Goal: Navigation & Orientation: Find specific page/section

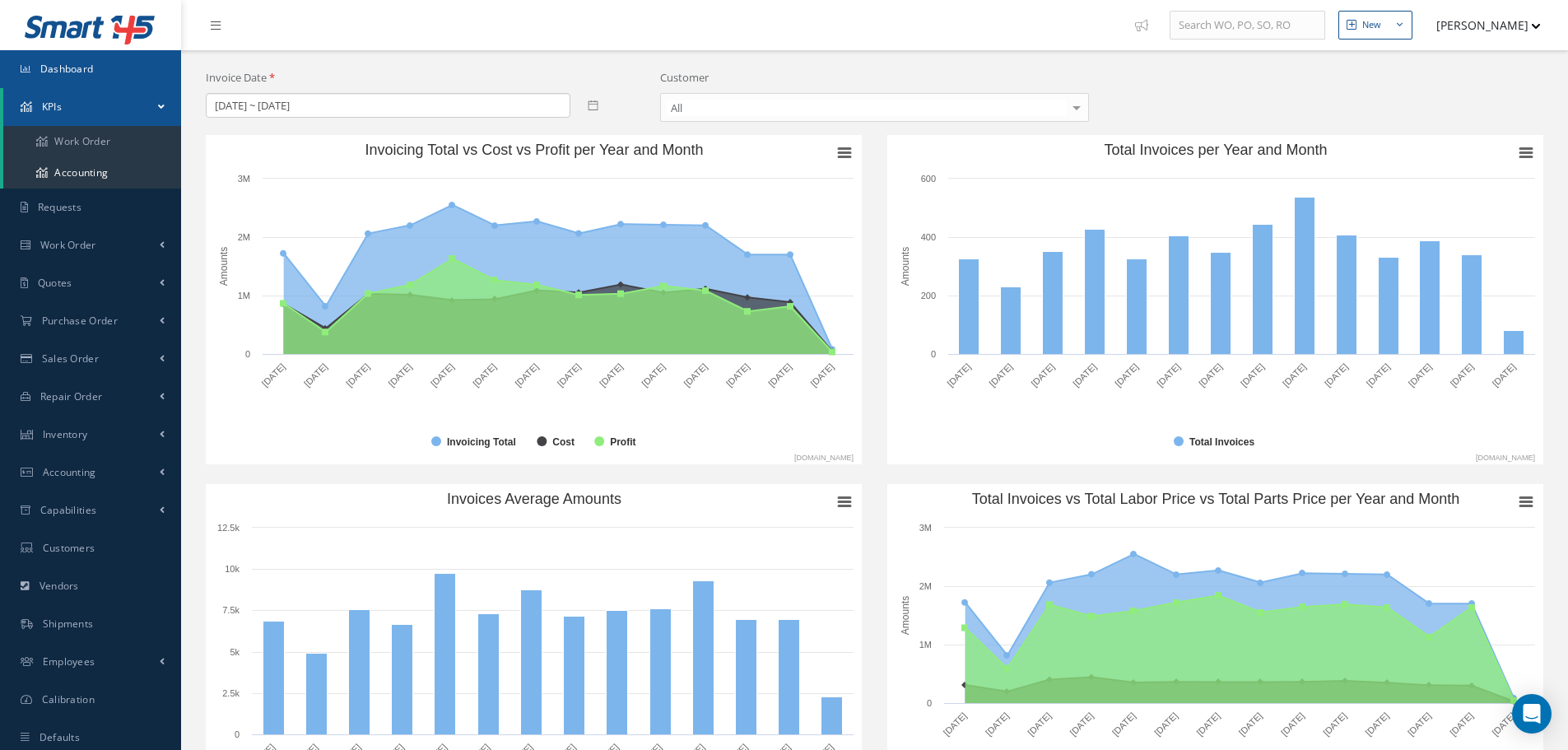
click at [105, 79] on link "Dashboard" at bounding box center [91, 69] width 181 height 38
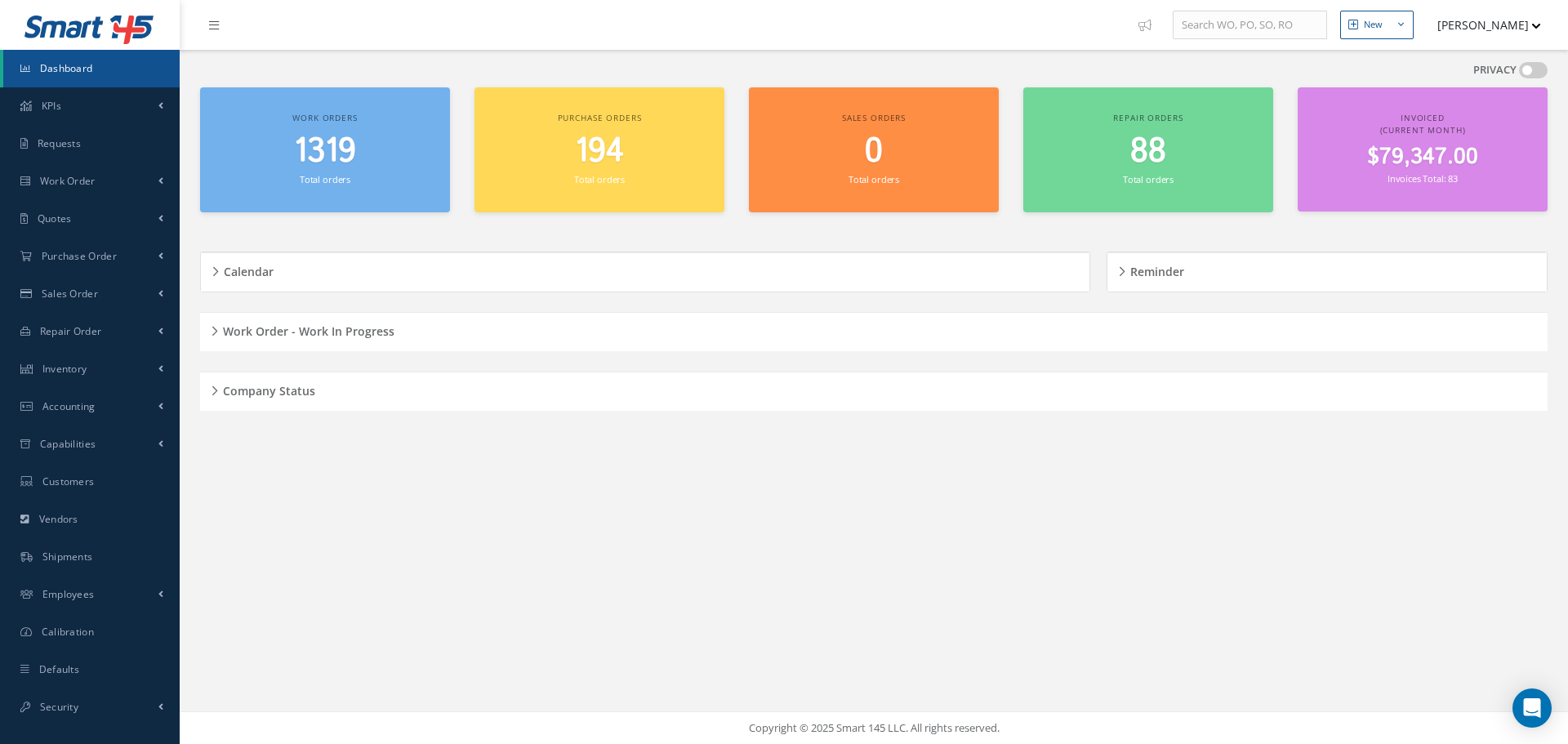
click at [210, 387] on div "Company Status" at bounding box center [873, 392] width 1347 height 26
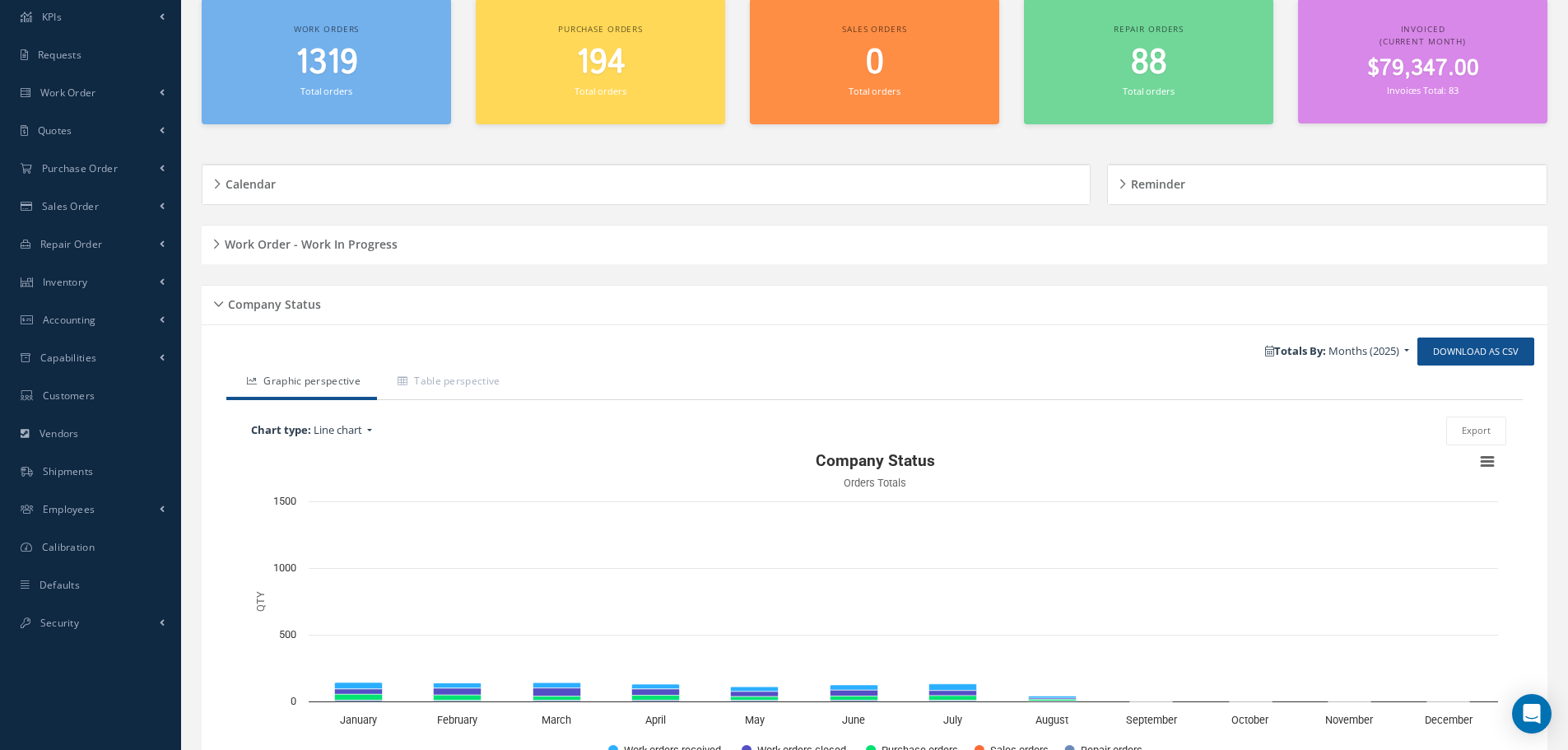
scroll to position [197, 0]
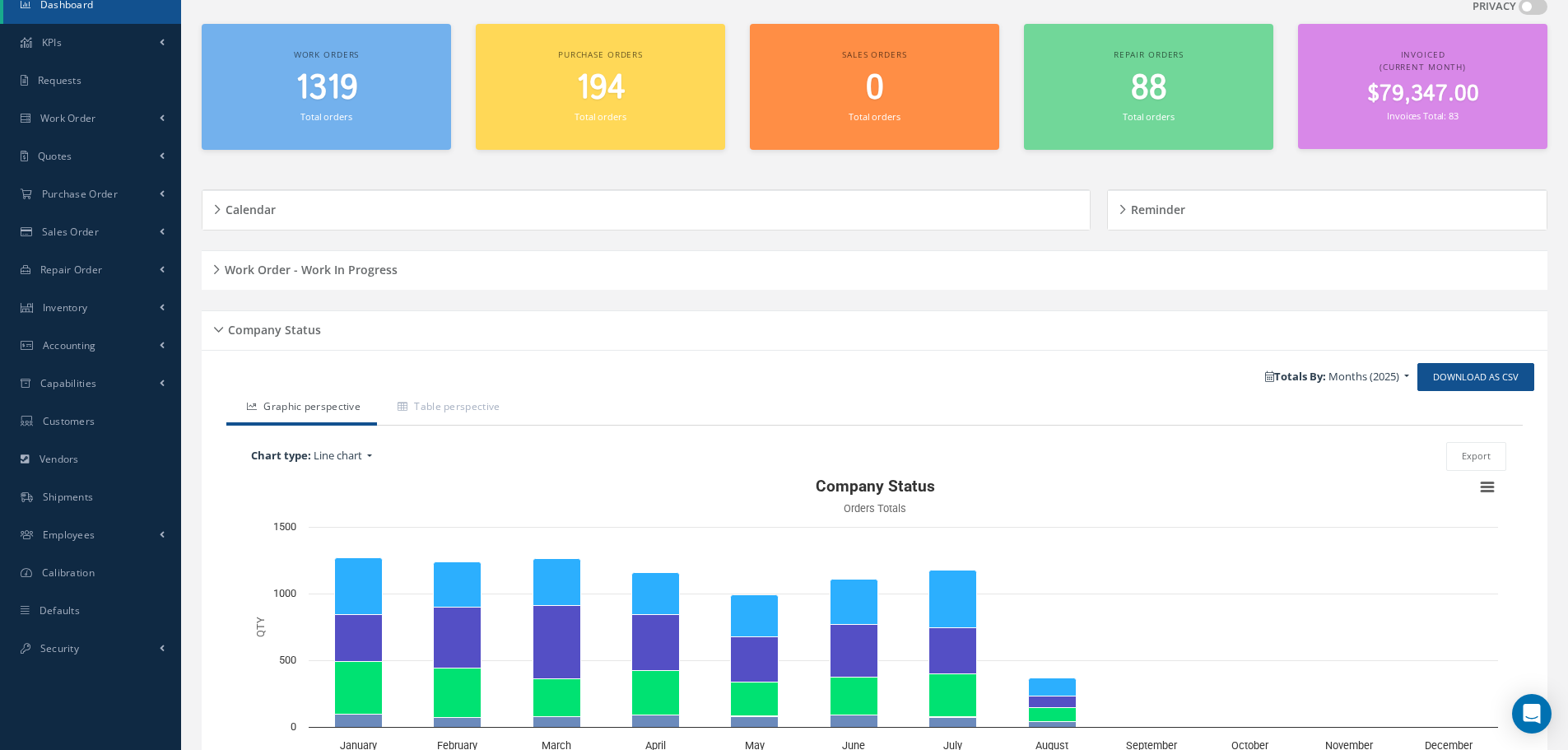
scroll to position [197, 0]
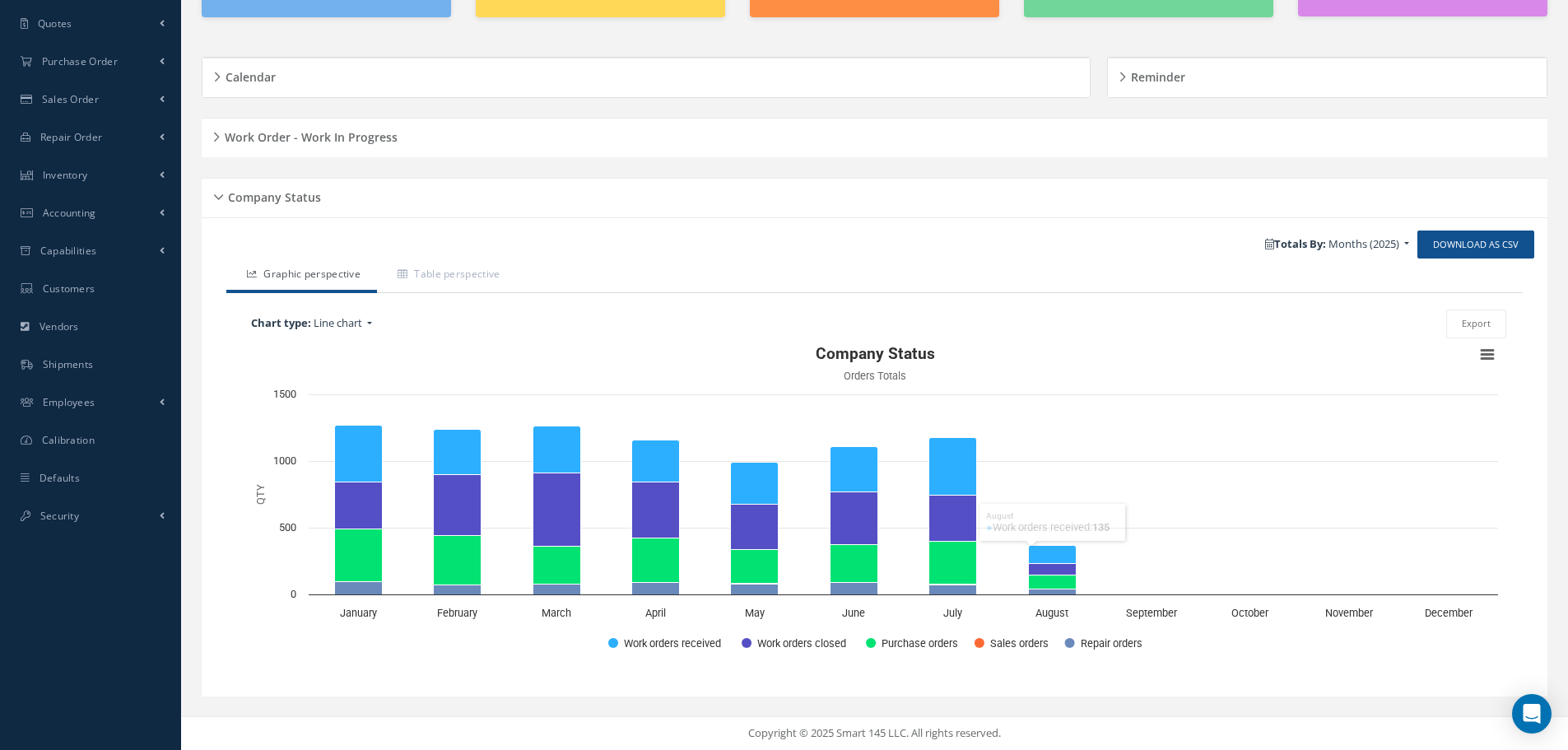
click at [221, 199] on div "Company Status" at bounding box center [874, 198] width 1346 height 26
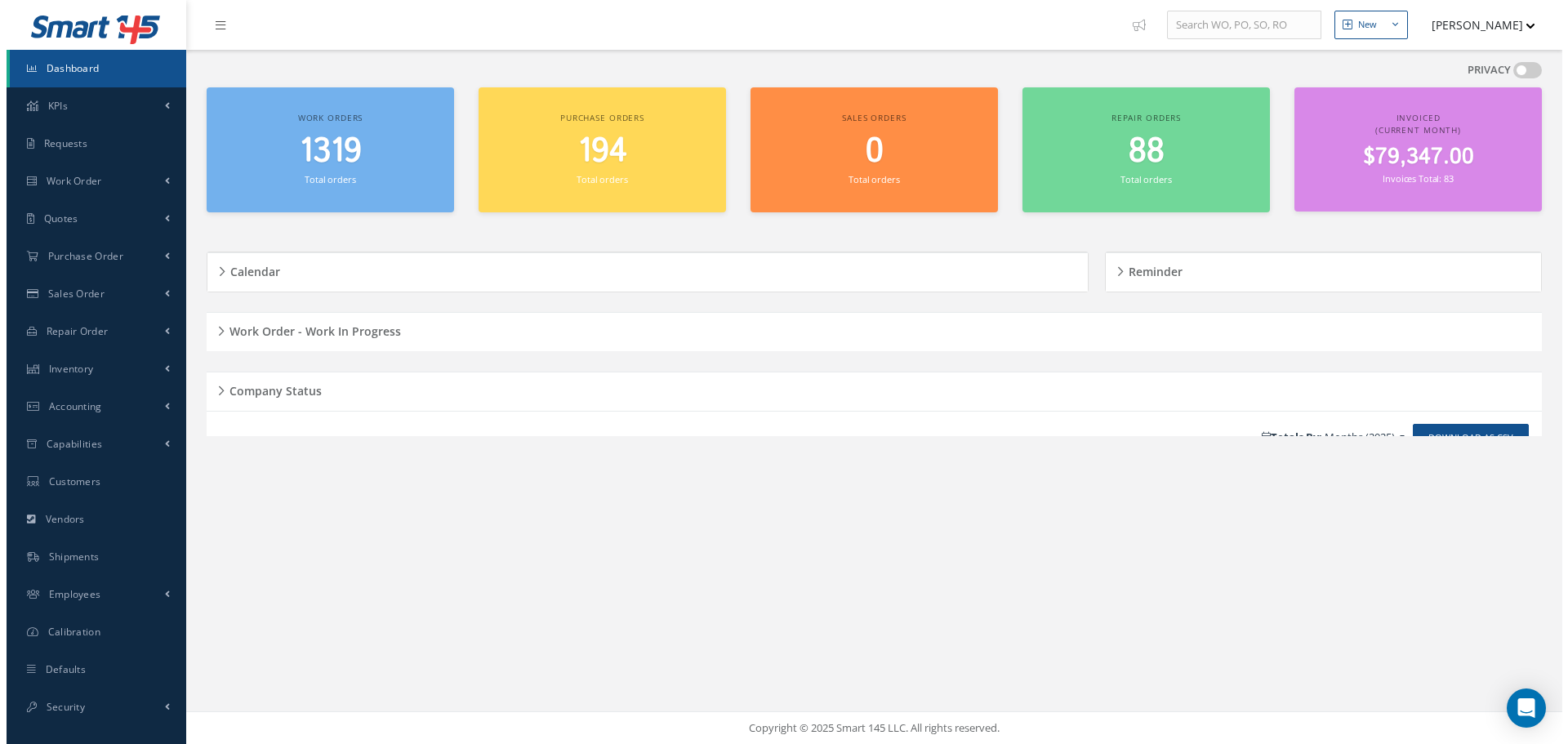
scroll to position [0, 0]
